Goal: Use online tool/utility: Utilize a website feature to perform a specific function

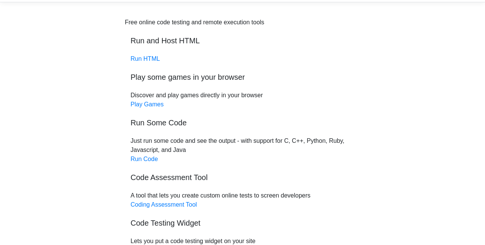
scroll to position [27, 0]
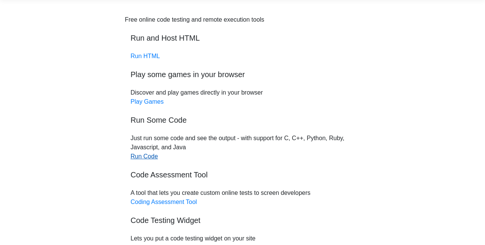
click at [146, 154] on link "Run Code" at bounding box center [143, 156] width 27 height 6
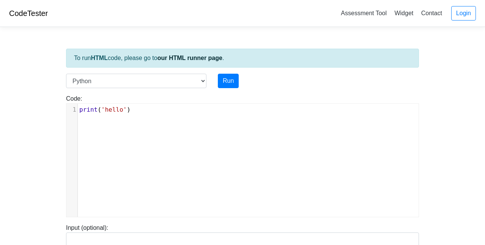
scroll to position [3, 0]
click at [154, 109] on pre "print ( 'hello' )" at bounding box center [248, 109] width 341 height 9
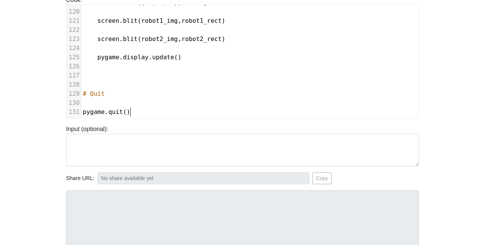
scroll to position [0, 0]
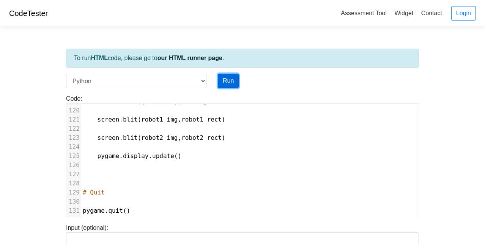
click at [231, 80] on button "Run" at bounding box center [228, 81] width 21 height 14
type input "https://codetester.io/runner?s=wBX9oOqvW5"
type textarea "Submission status: Runtime Error (NZEC) Stderr: Traceback (most recent call las…"
click at [228, 81] on button "Run" at bounding box center [228, 81] width 21 height 14
type input "https://codetester.io/runner?s=mRWZm3r2zQ"
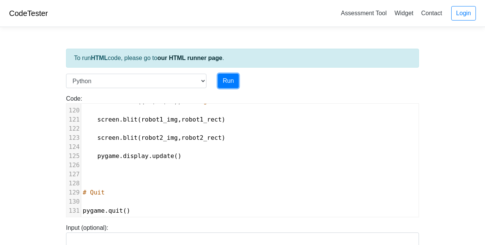
type textarea "Submission status: Runtime Error (NZEC) Stderr: Traceback (most recent call las…"
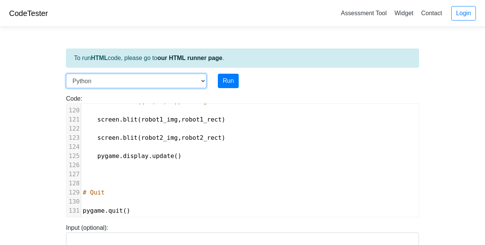
click at [199, 82] on select "C C++ Go Java Javascript Python Ruby" at bounding box center [136, 81] width 140 height 14
click at [66, 74] on select "C C++ Go Java Javascript Python Ruby" at bounding box center [136, 81] width 140 height 14
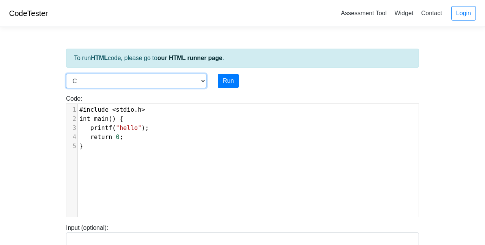
click at [173, 77] on select "C C++ Go Java Javascript Python Ruby" at bounding box center [136, 81] width 140 height 14
select select "python"
click at [66, 74] on select "C C++ Go Java Javascript Python Ruby" at bounding box center [136, 81] width 140 height 14
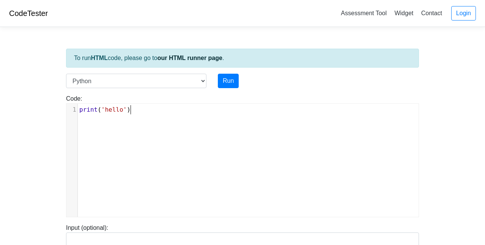
click at [187, 127] on div "xxxxxxxxxx 1 print ( 'hello' )" at bounding box center [247, 166] width 363 height 124
click at [229, 76] on button "Run" at bounding box center [228, 81] width 21 height 14
click at [198, 105] on pre "print ( 'hello' )" at bounding box center [248, 109] width 341 height 9
type input "https://codetester.io/runner?s=R9W5M38nWx"
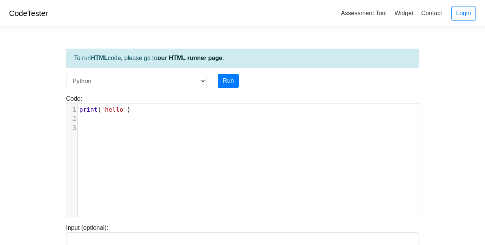
type textarea "Stdout: hello"
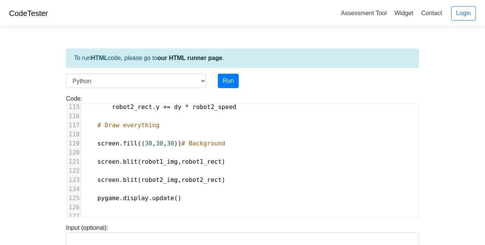
scroll to position [1040, 0]
